Goal: Check status: Check status

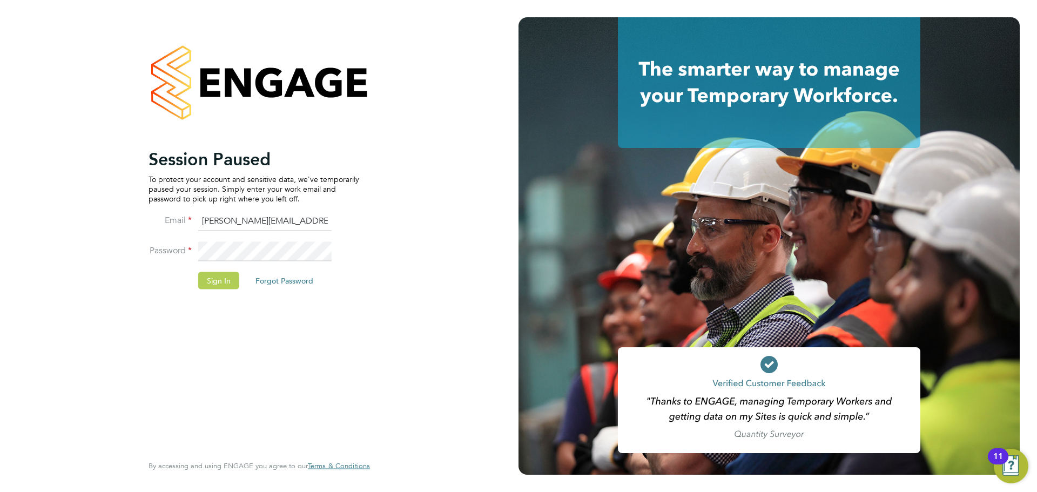
click at [219, 277] on button "Sign In" at bounding box center [218, 280] width 41 height 17
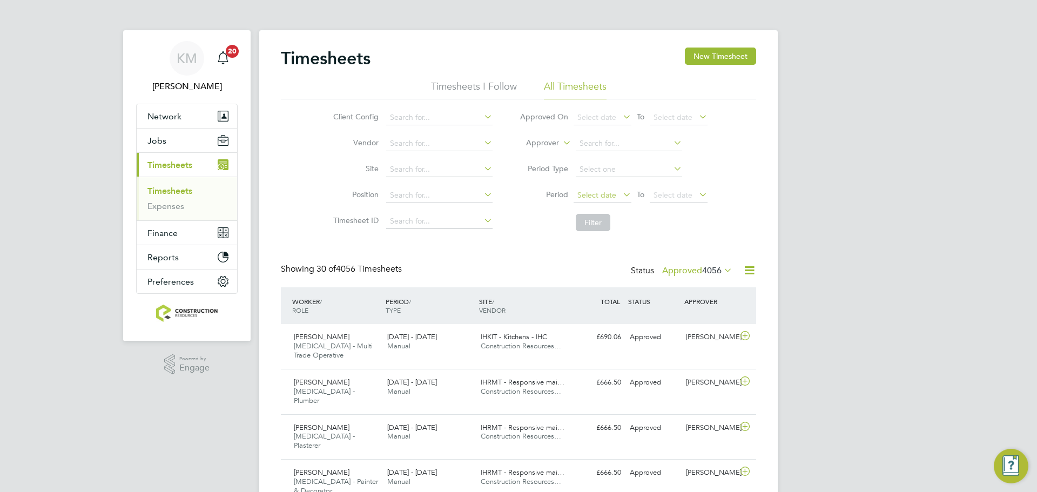
click at [605, 191] on span "Select date" at bounding box center [597, 195] width 39 height 10
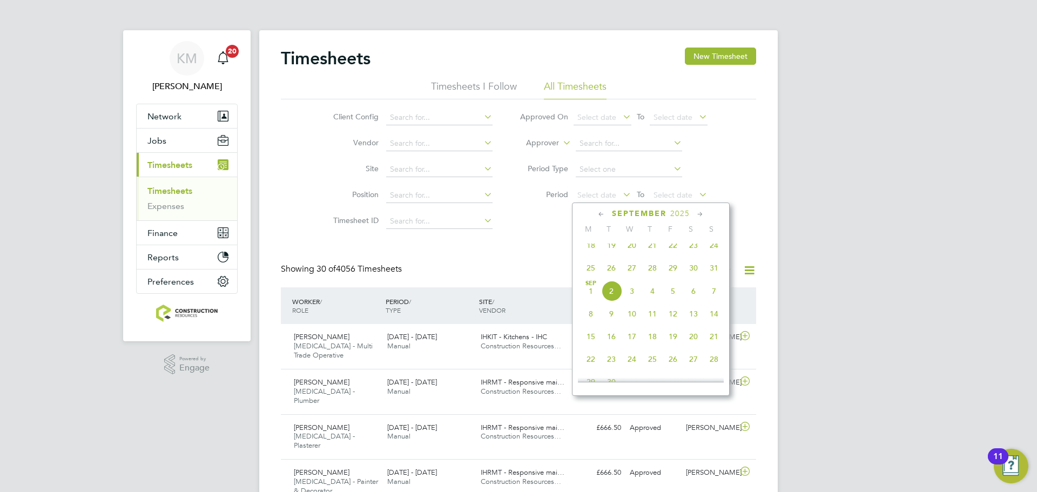
click at [590, 273] on span "25" at bounding box center [591, 268] width 21 height 21
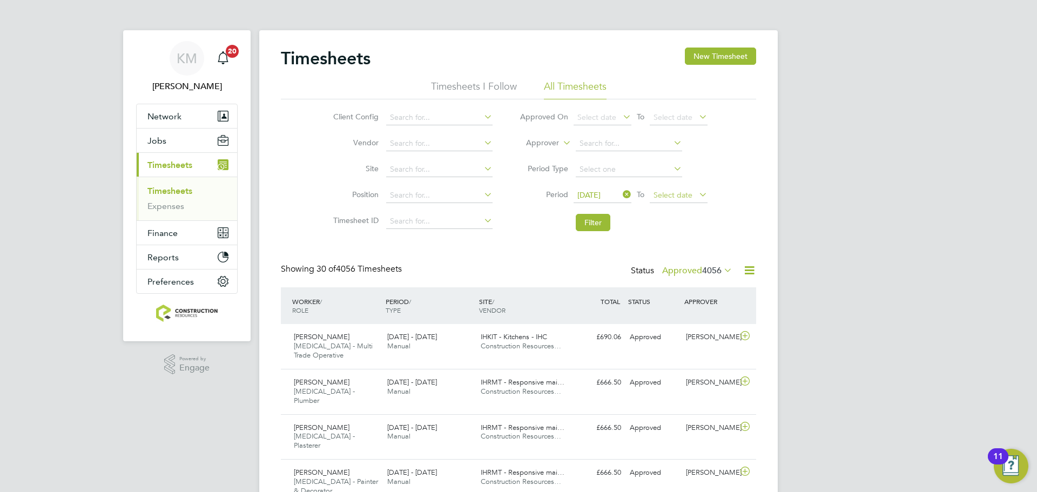
click at [686, 202] on span "Select date" at bounding box center [679, 196] width 58 height 15
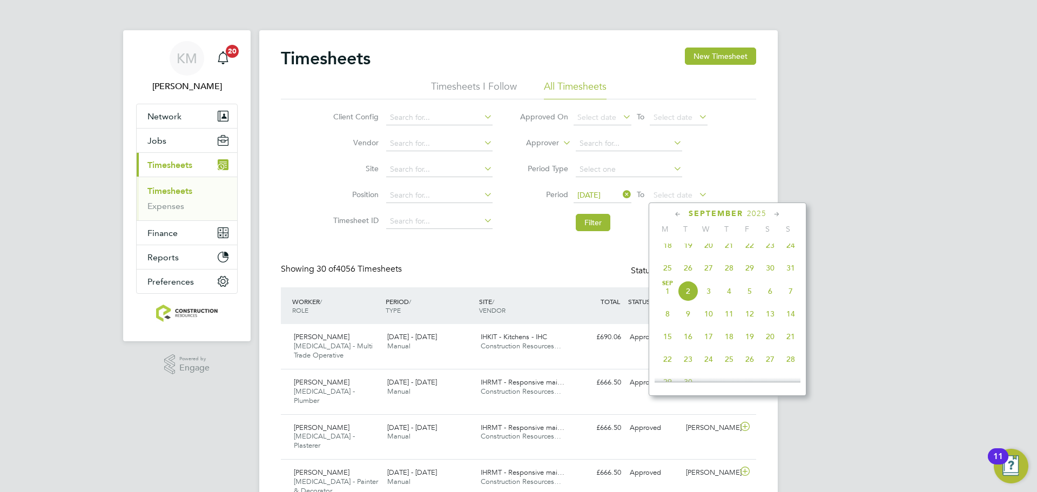
click at [791, 272] on span "31" at bounding box center [791, 268] width 21 height 21
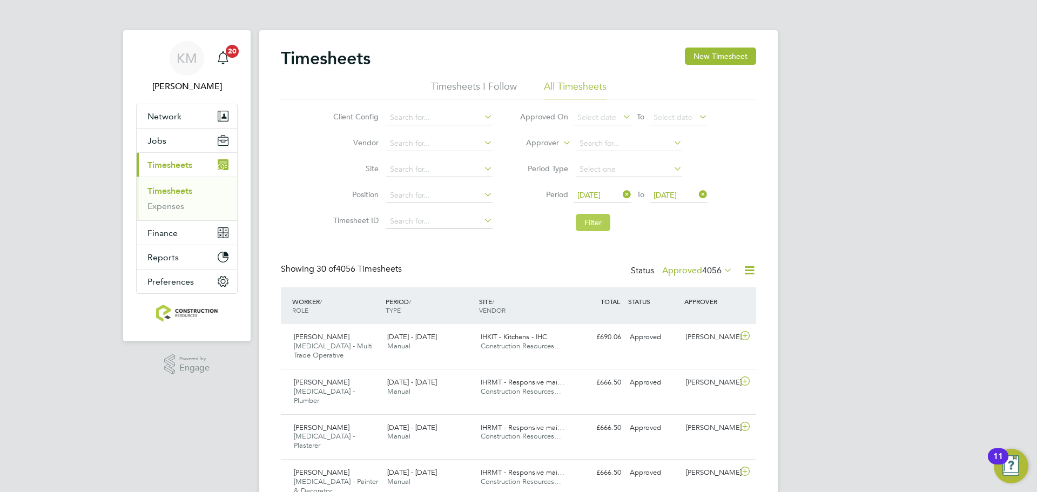
click at [591, 226] on button "Filter" at bounding box center [593, 222] width 35 height 17
click at [594, 225] on button "Filter" at bounding box center [593, 222] width 35 height 17
click at [701, 272] on label "Approved 6" at bounding box center [705, 270] width 56 height 11
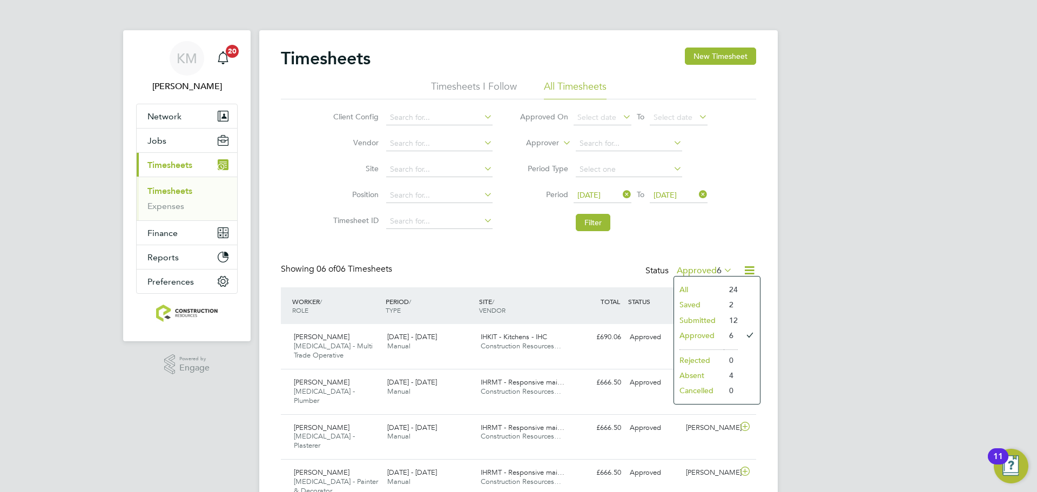
click at [707, 321] on li "Submitted" at bounding box center [699, 320] width 50 height 15
